Goal: Register for event/course

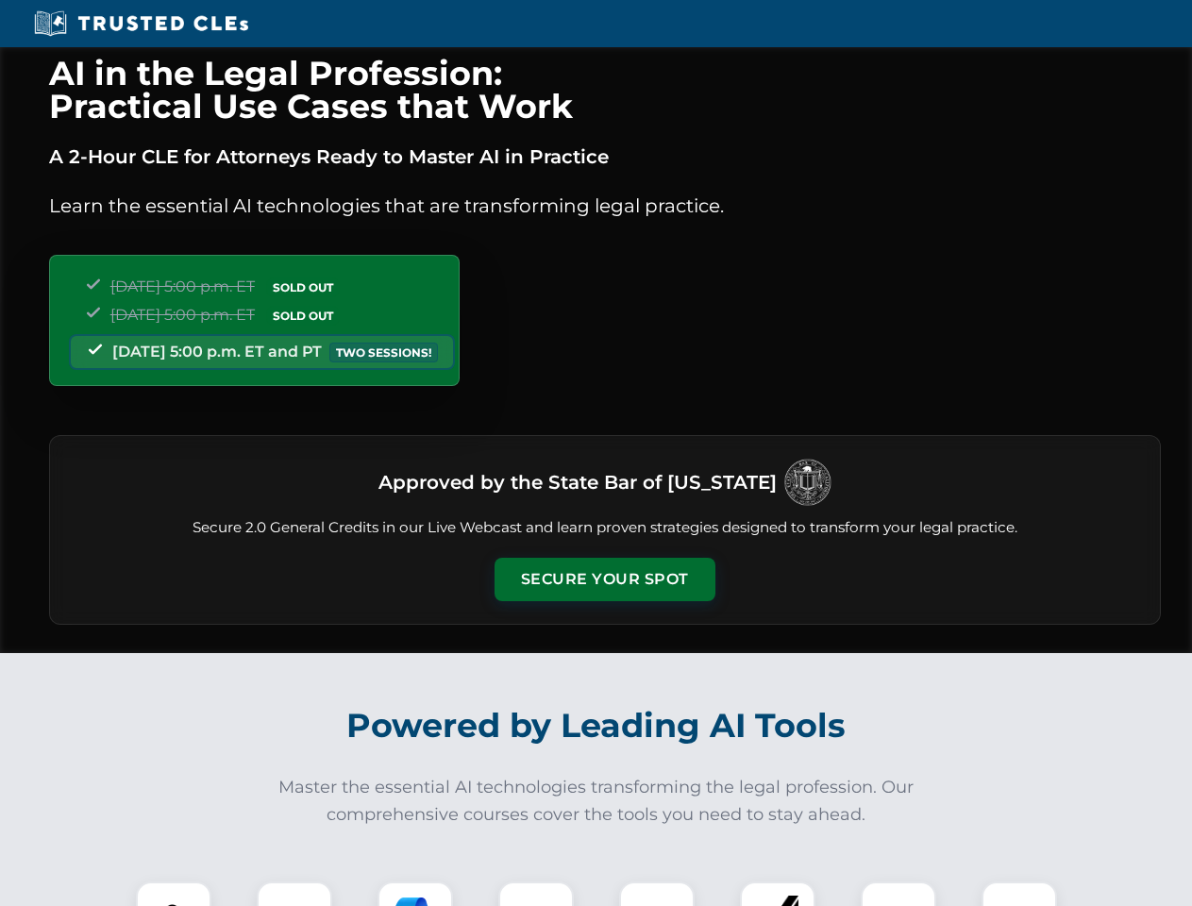
click at [604, 579] on button "Secure Your Spot" at bounding box center [605, 579] width 221 height 43
click at [174, 894] on img at bounding box center [173, 919] width 55 height 55
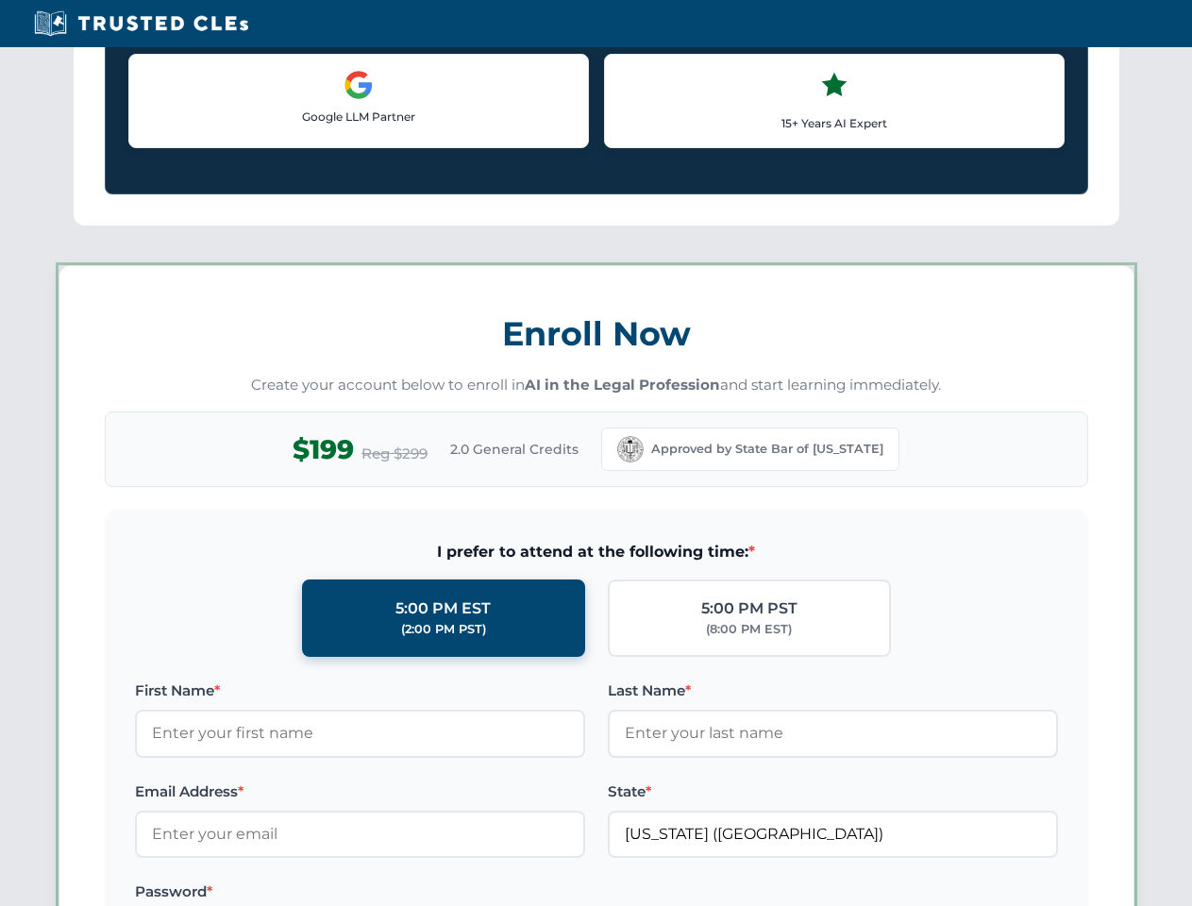
click at [415, 894] on label "Password *" at bounding box center [360, 891] width 450 height 23
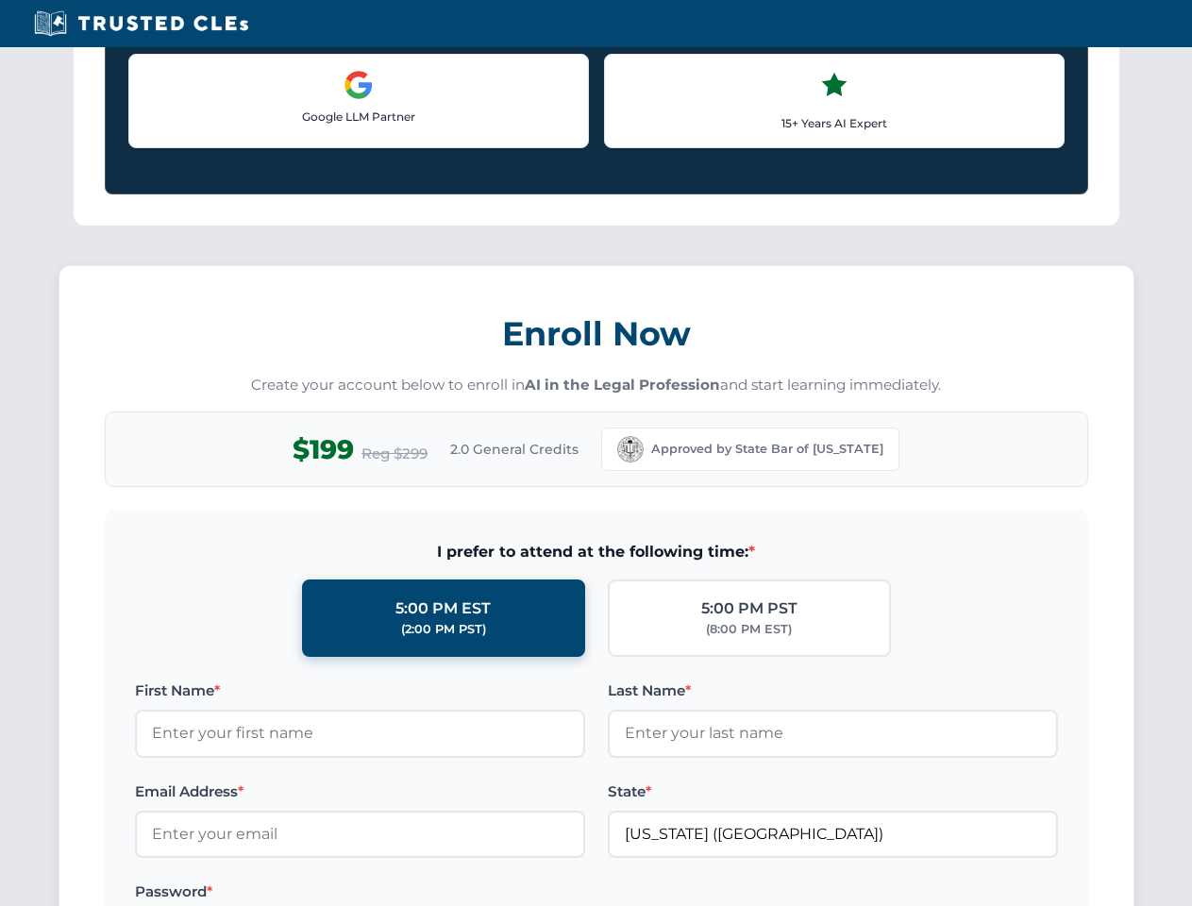
scroll to position [1853, 0]
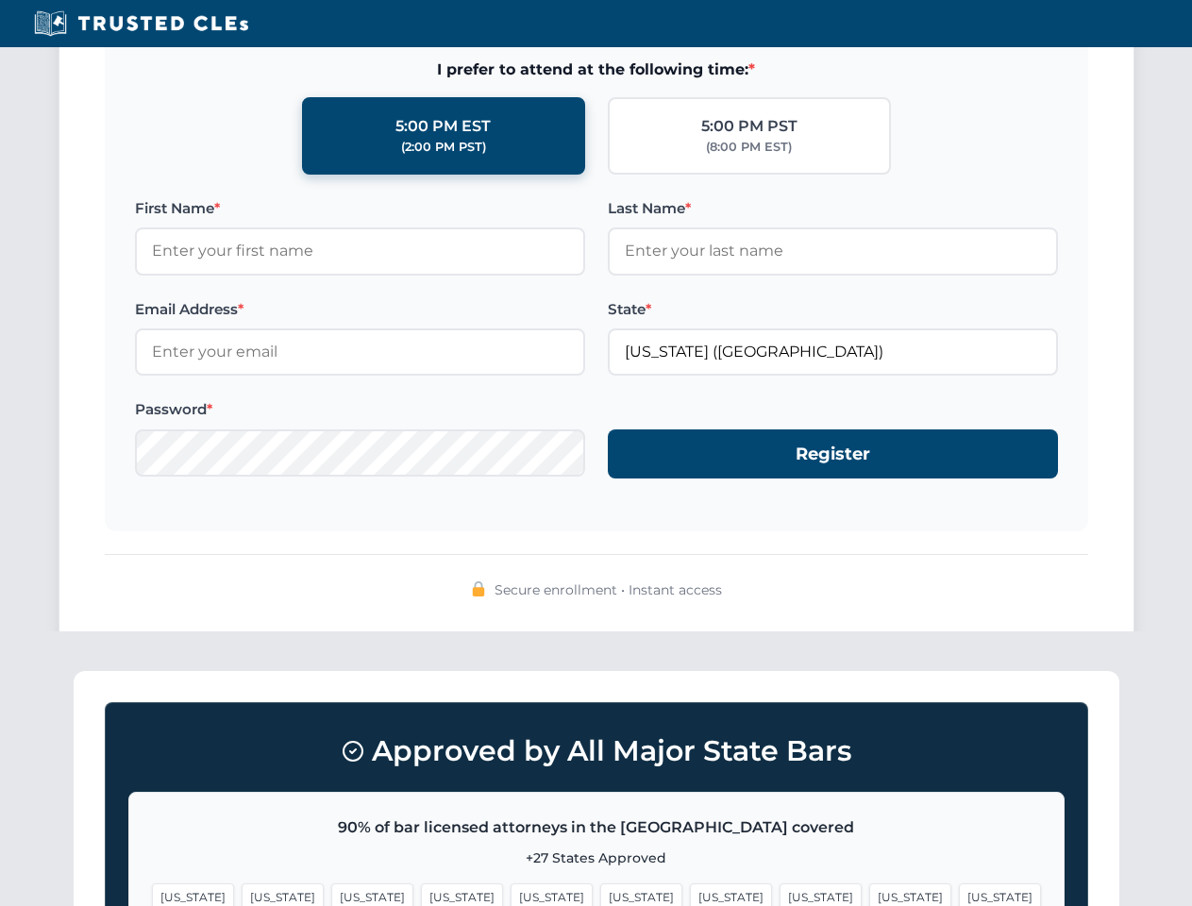
click at [869, 894] on span "[US_STATE]" at bounding box center [910, 896] width 82 height 27
